Goal: Transaction & Acquisition: Purchase product/service

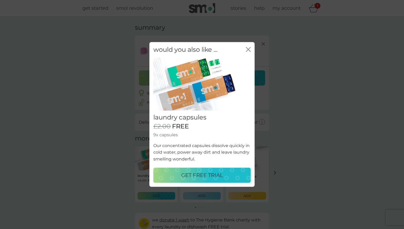
click at [204, 174] on p "GET FREE TRIAL" at bounding box center [202, 176] width 42 height 8
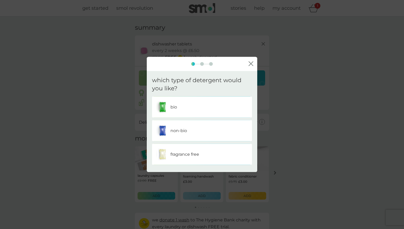
click at [182, 108] on div "bio" at bounding box center [202, 106] width 92 height 13
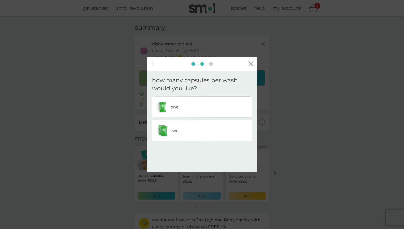
click at [178, 129] on p "two" at bounding box center [174, 130] width 8 height 7
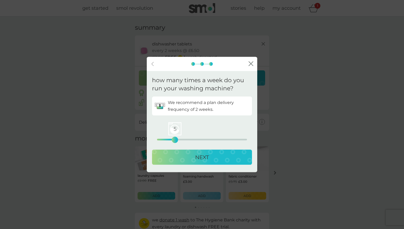
drag, startPoint x: 157, startPoint y: 139, endPoint x: 175, endPoint y: 138, distance: 18.2
click at [175, 139] on div "5" at bounding box center [175, 140] width 2 height 2
click at [200, 162] on button "NEXT" at bounding box center [202, 157] width 100 height 15
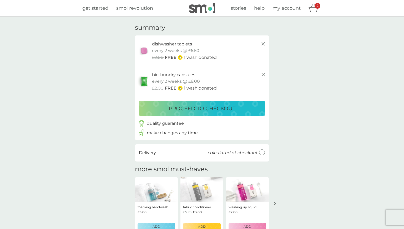
click at [229, 109] on p "proceed to checkout" at bounding box center [202, 108] width 67 height 8
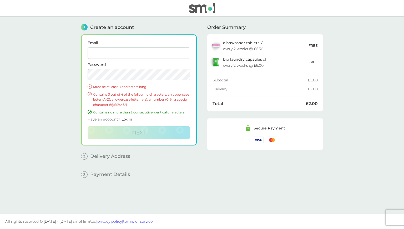
click at [121, 53] on input "Email" at bounding box center [139, 53] width 103 height 12
click at [139, 53] on input "Email" at bounding box center [139, 53] width 103 height 12
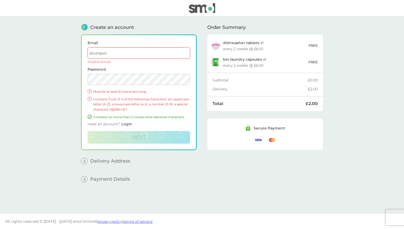
type input "[EMAIL_ADDRESS][DOMAIN_NAME]"
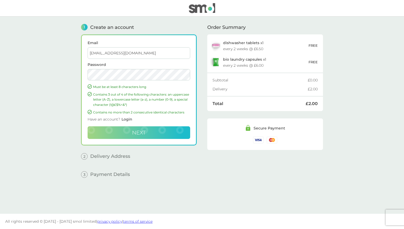
click at [141, 135] on span "Next" at bounding box center [139, 133] width 14 height 6
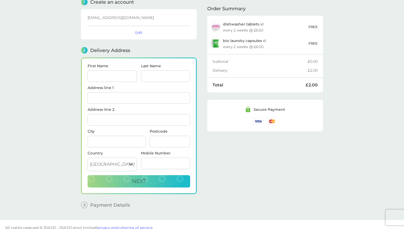
scroll to position [31, 0]
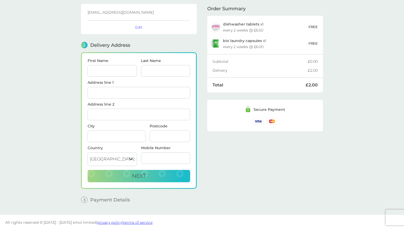
click at [106, 66] on input "First Name" at bounding box center [112, 71] width 49 height 12
type input "[PERSON_NAME]"
type input "Bacqueville"
type input "[STREET_ADDRESS][PERSON_NAME]"
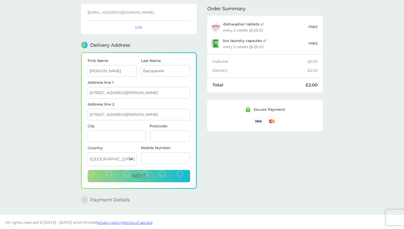
type input "FOLKESTONE"
type input "CT18 7SP"
type input "07864008780"
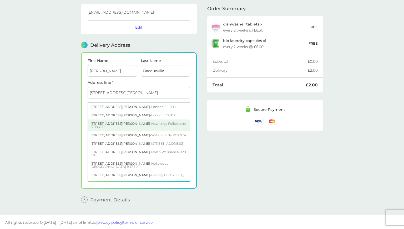
click at [107, 124] on div "[STREET_ADDRESS][PERSON_NAME]" at bounding box center [139, 126] width 102 height 12
type input "[STREET_ADDRESS][PERSON_NAME]"
type input "Folkestone"
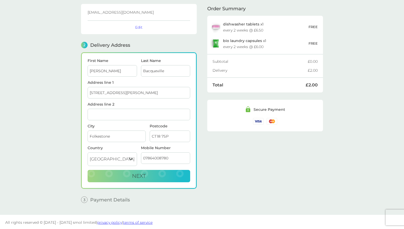
click at [214, 172] on div "Order Summary dishwasher tablets x 1 every 2 weeks @ £6.50 FREE bio laundry cap…" at bounding box center [265, 96] width 116 height 221
click at [139, 177] on span "Next" at bounding box center [139, 176] width 14 height 6
checkbox input "true"
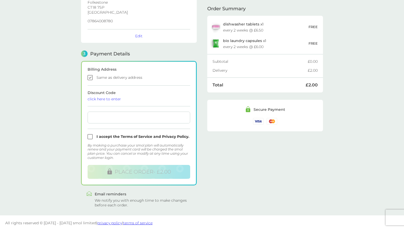
scroll to position [104, 0]
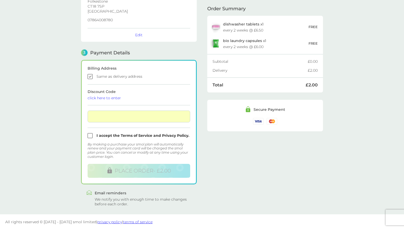
click at [114, 136] on input "checkbox" at bounding box center [139, 135] width 103 height 5
checkbox input "true"
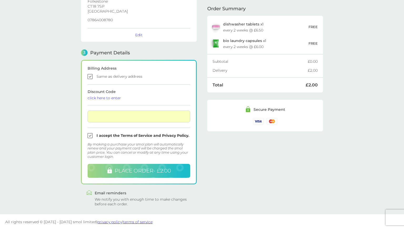
click at [136, 171] on span "PLACE ORDER - £2.00" at bounding box center [143, 171] width 56 height 6
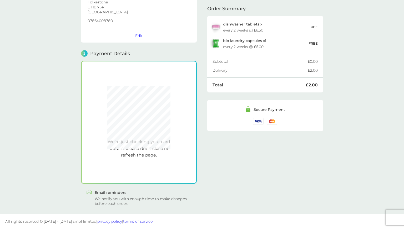
scroll to position [103, 0]
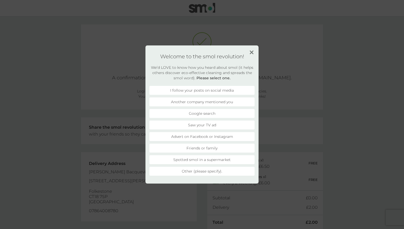
click at [252, 52] on img at bounding box center [252, 53] width 4 height 4
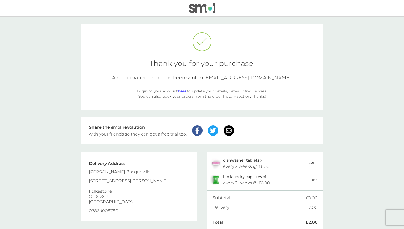
click at [183, 91] on link "here" at bounding box center [182, 91] width 9 height 5
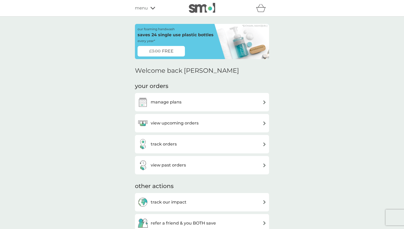
click at [143, 5] on span "menu" at bounding box center [141, 8] width 13 height 7
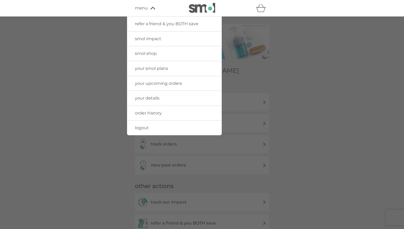
click at [170, 71] on link "your smol plans" at bounding box center [174, 68] width 95 height 15
